Goal: Register for event/course

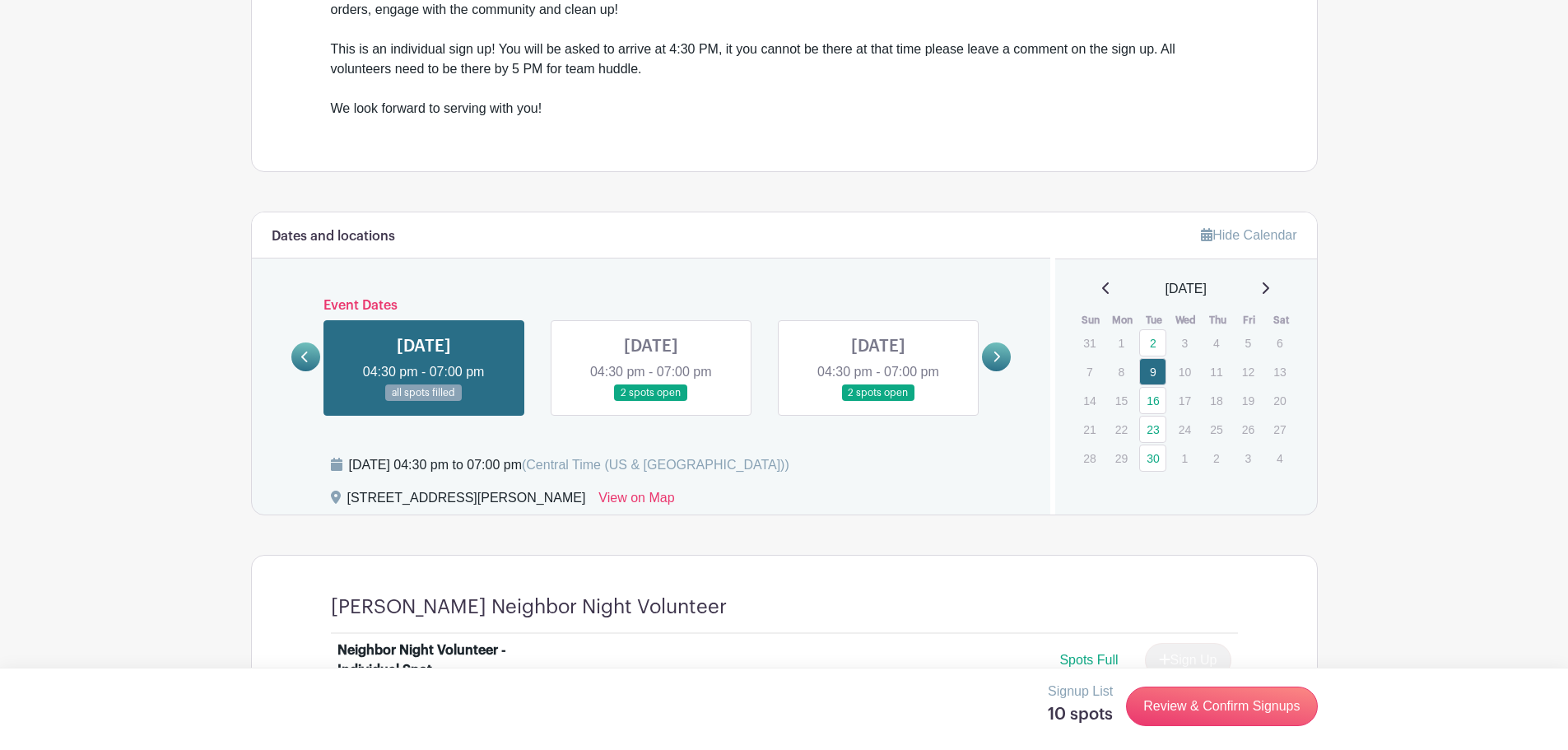
scroll to position [659, 0]
click at [1002, 353] on link at bounding box center [995, 355] width 28 height 28
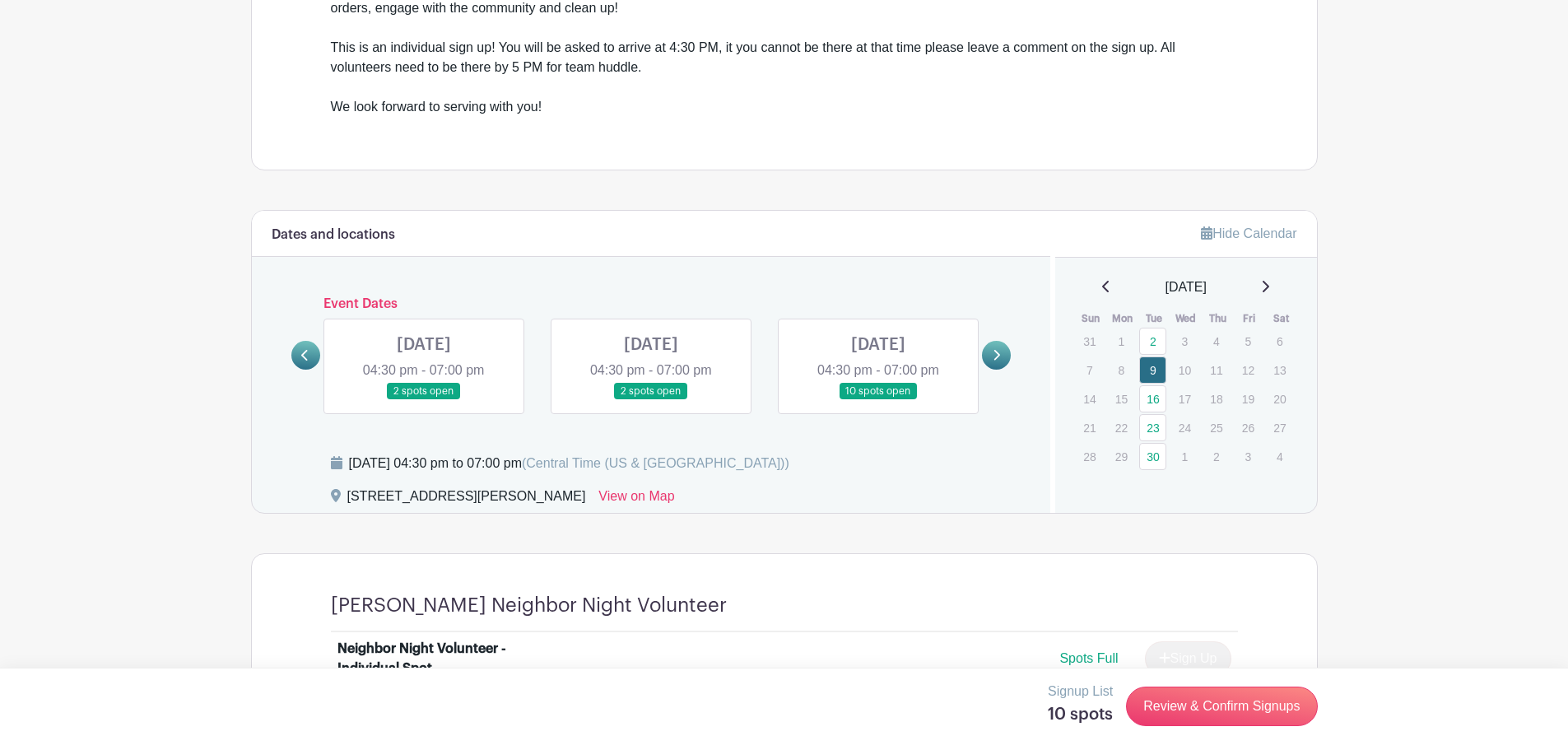
click at [1002, 355] on link at bounding box center [995, 355] width 28 height 28
click at [303, 363] on link at bounding box center [305, 355] width 28 height 28
click at [990, 354] on link at bounding box center [995, 355] width 28 height 28
click at [424, 400] on link at bounding box center [424, 400] width 0 height 0
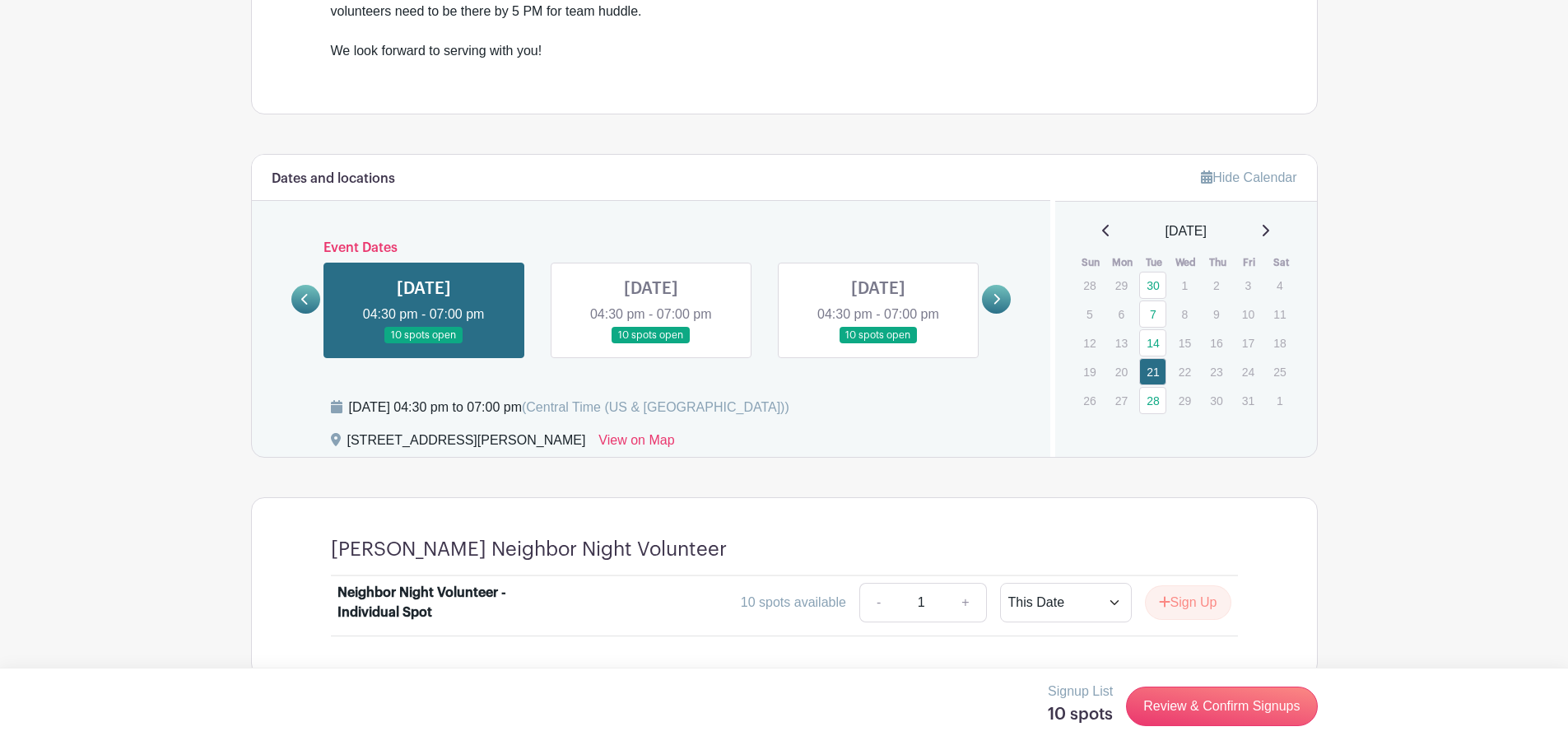
scroll to position [741, 0]
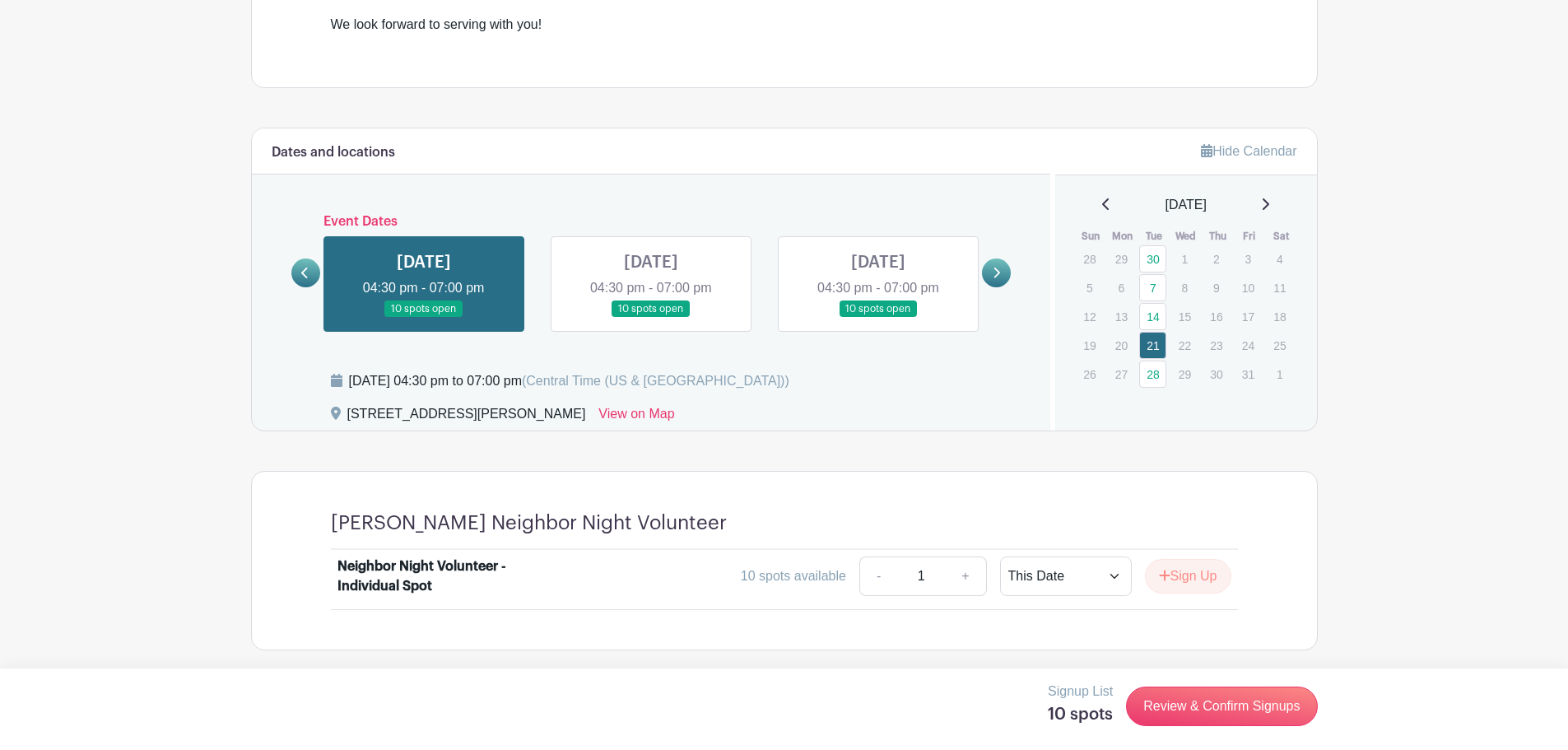
click at [651, 318] on link at bounding box center [651, 318] width 0 height 0
click at [878, 318] on link at bounding box center [878, 318] width 0 height 0
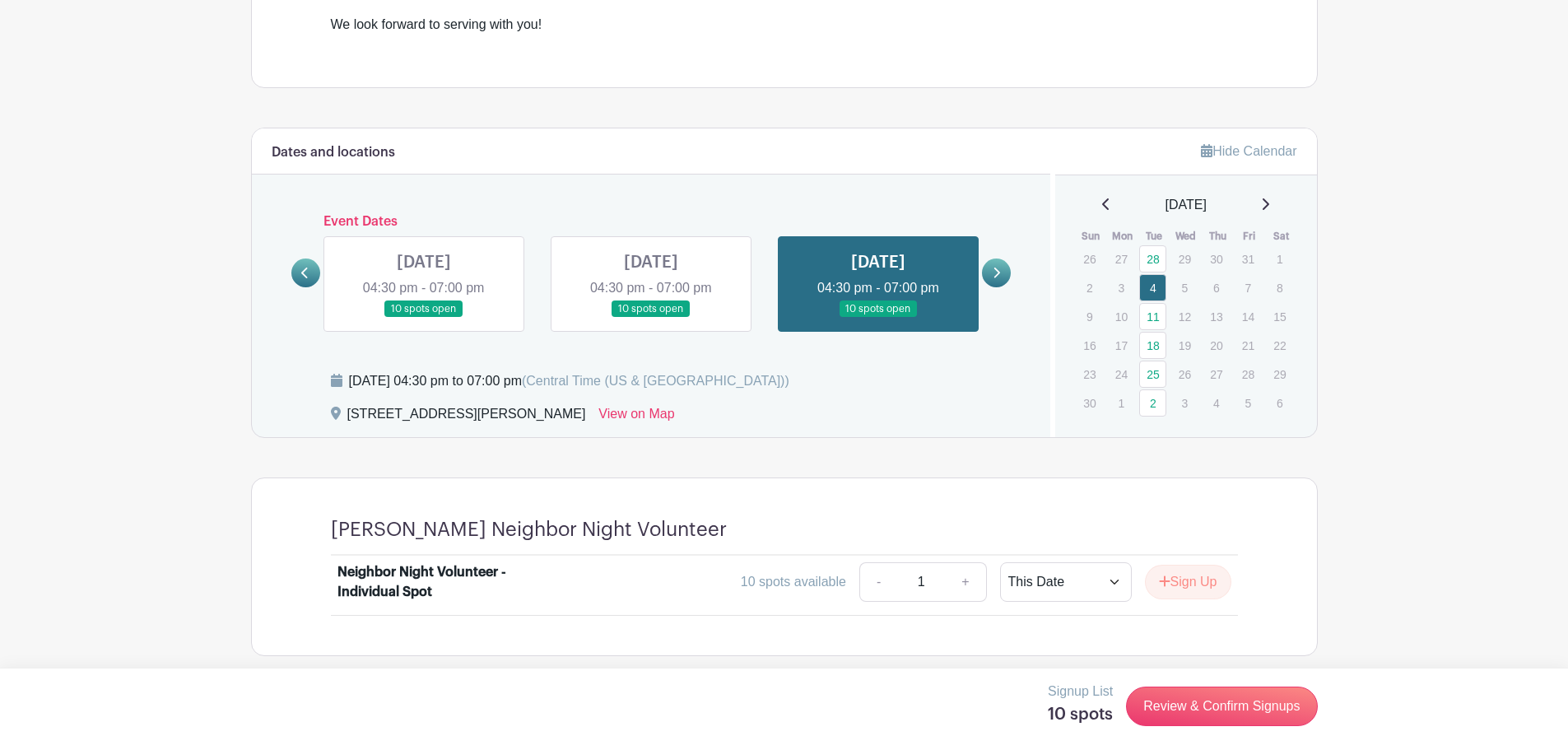
click at [151, 214] on main "Log In Sign Up for Free For The Love [PERSON_NAME] Neighbor Night Individual Si…" at bounding box center [784, 9] width 1568 height 1500
click at [1449, 406] on main "Log In Sign Up for Free For The Love [PERSON_NAME] Neighbor Night Individual Si…" at bounding box center [784, 9] width 1568 height 1500
click at [204, 323] on main "Log In Sign Up for Free For The Love [PERSON_NAME] Neighbor Night Individual Si…" at bounding box center [784, 9] width 1568 height 1500
drag, startPoint x: 934, startPoint y: 378, endPoint x: 570, endPoint y: 344, distance: 365.6
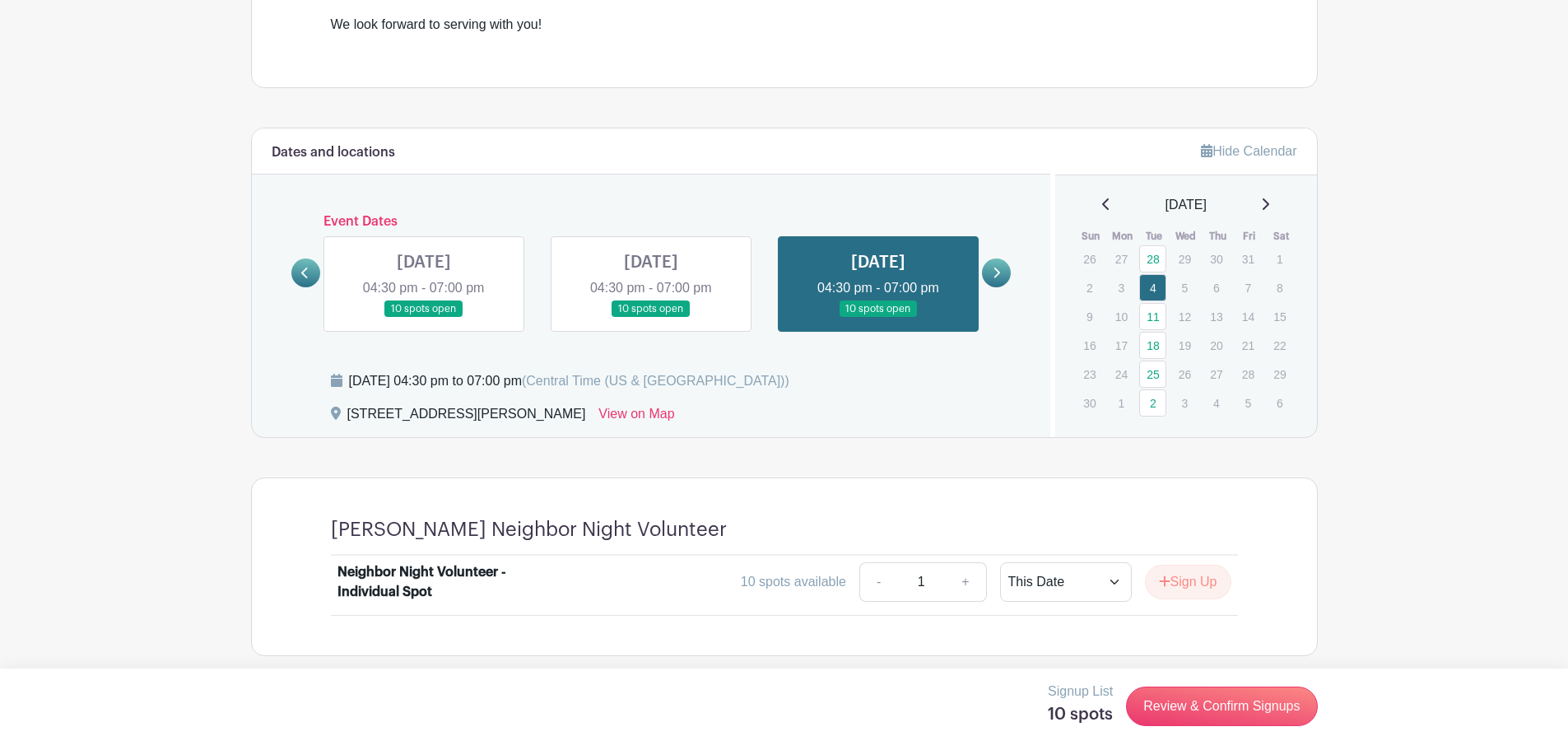
click at [934, 378] on div "[DATE] 04:30 pm to 07:00 pm (Central Time ([GEOGRAPHIC_DATA] & [GEOGRAPHIC_DATA…" at bounding box center [680, 387] width 700 height 33
click at [990, 269] on link at bounding box center [995, 272] width 28 height 28
